Goal: Information Seeking & Learning: Learn about a topic

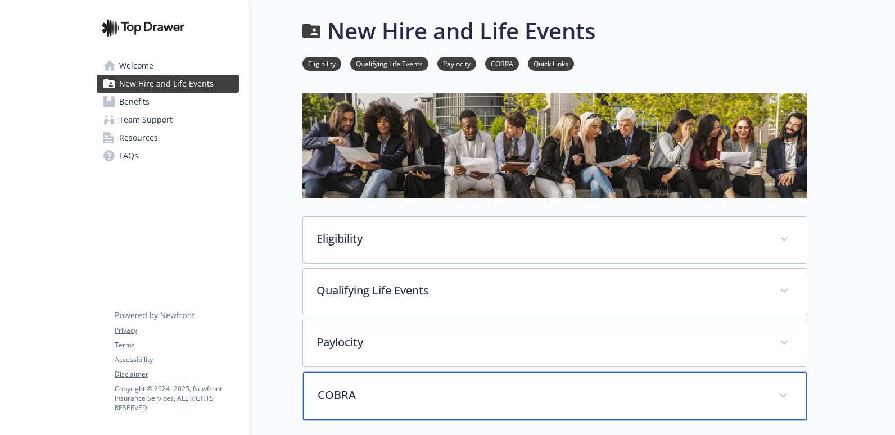
click at [346, 396] on p "COBRA" at bounding box center [542, 395] width 448 height 17
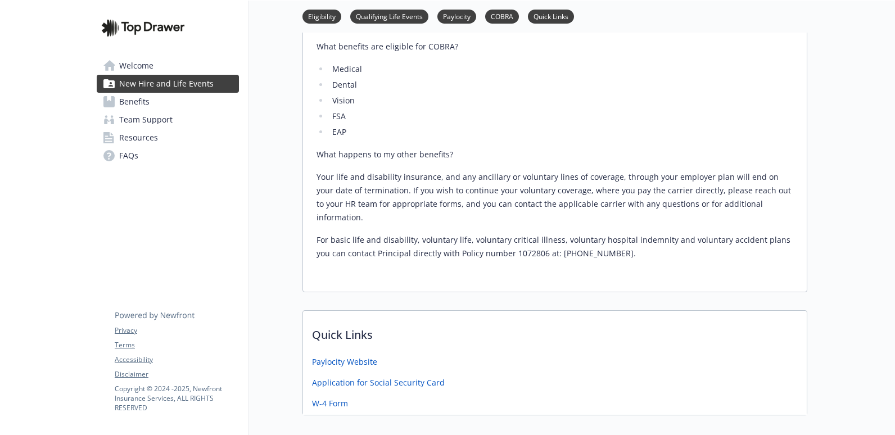
scroll to position [835, 0]
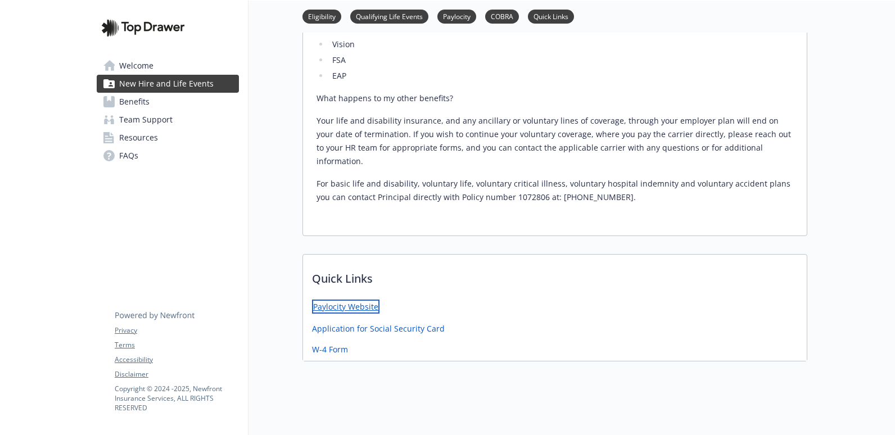
click at [366, 300] on link "Paylocity Website" at bounding box center [345, 307] width 67 height 14
click at [330, 341] on link "W-4 Form" at bounding box center [331, 348] width 38 height 14
click at [128, 158] on span "FAQs" at bounding box center [128, 156] width 19 height 18
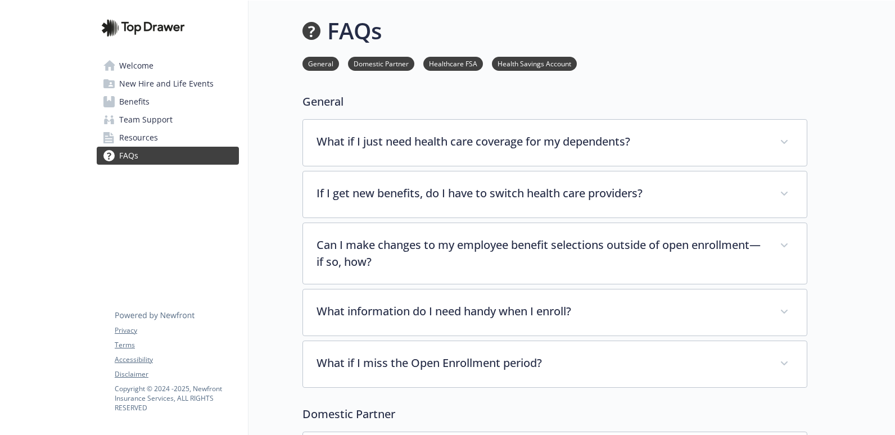
click at [596, 52] on div "General Domestic Partner Healthcare FSA Health Savings Account" at bounding box center [555, 64] width 505 height 32
